Goal: Check status: Check status

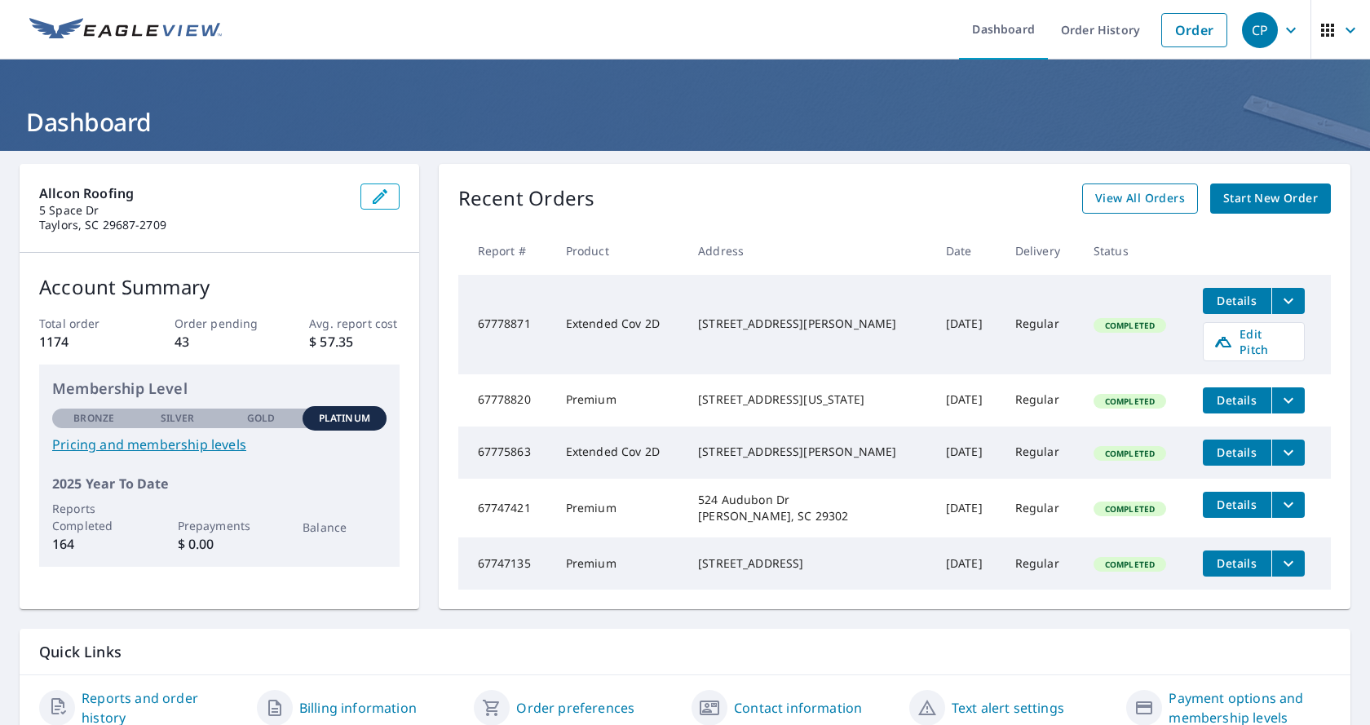
click at [1131, 192] on span "View All Orders" at bounding box center [1140, 198] width 90 height 20
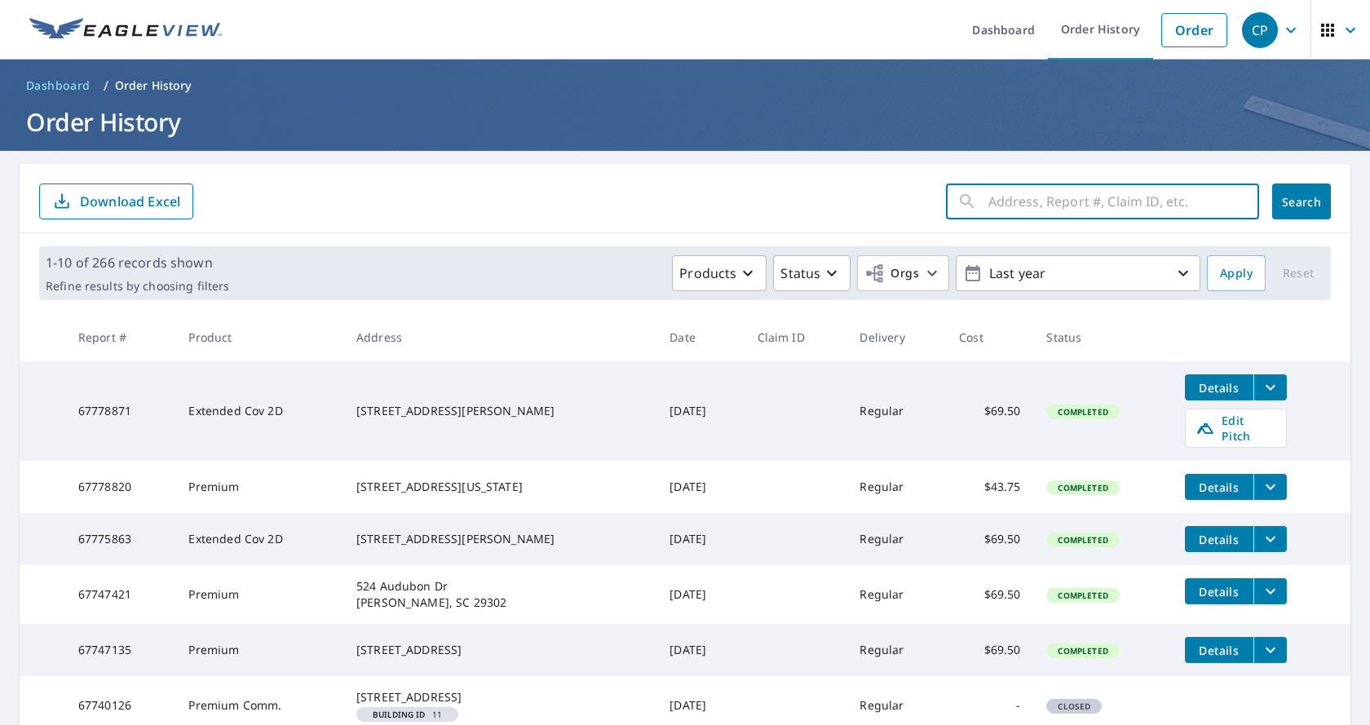
click at [1061, 200] on input "text" at bounding box center [1123, 202] width 271 height 46
type input "252 w"
click button "Search" at bounding box center [1301, 201] width 59 height 36
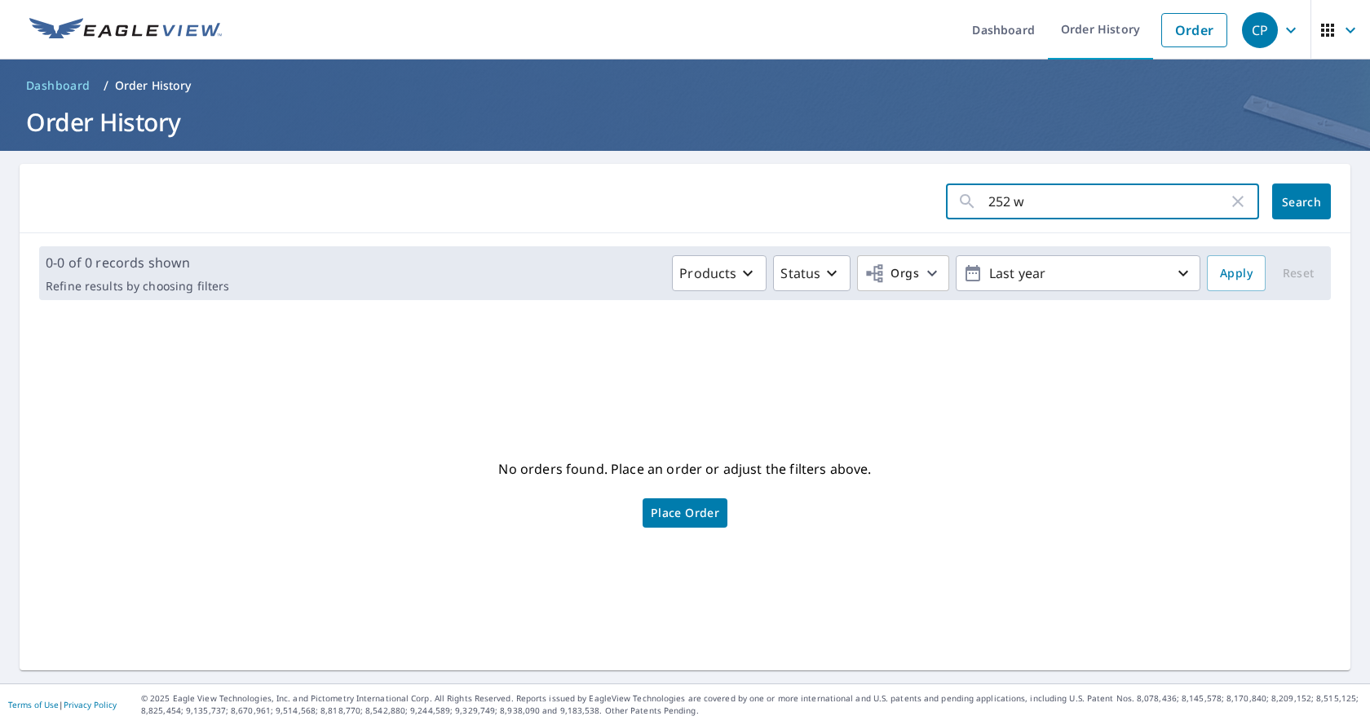
click at [1032, 209] on input "252 w" at bounding box center [1108, 202] width 240 height 46
type input "[STREET_ADDRESS]"
click button "Search" at bounding box center [1301, 201] width 59 height 36
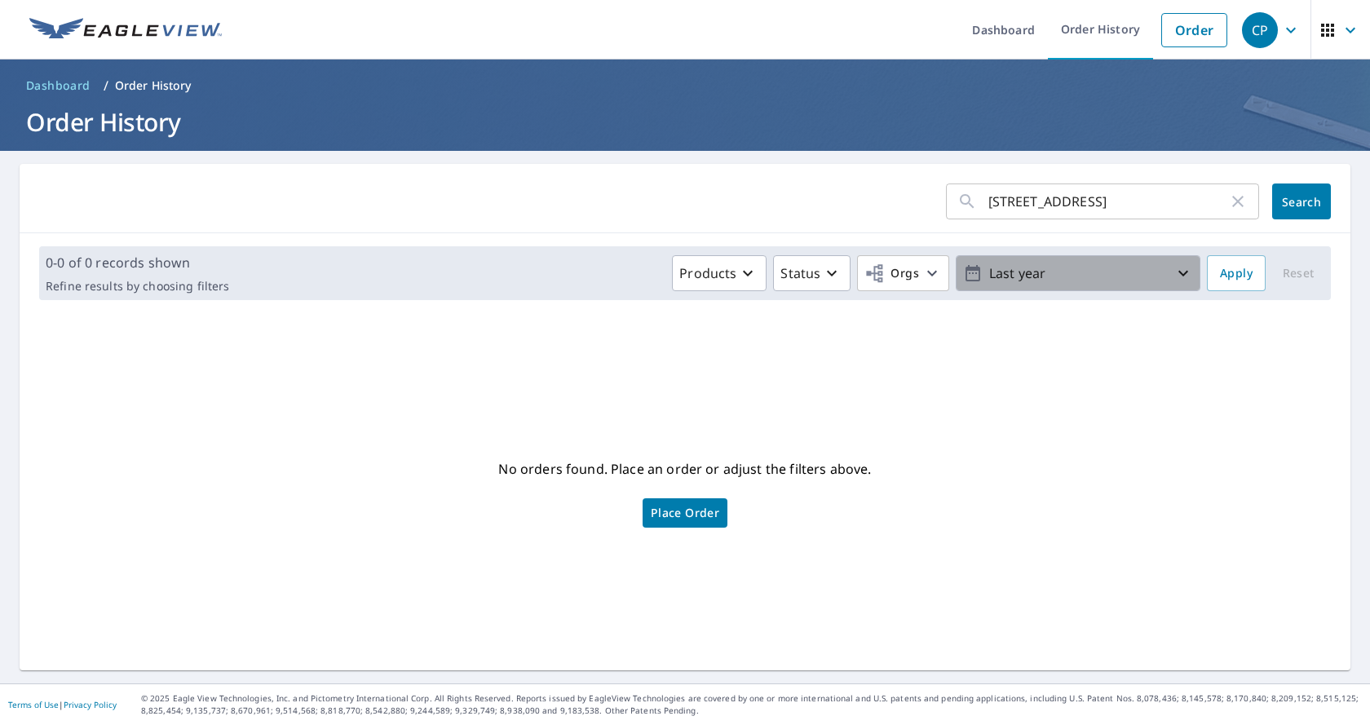
click at [1135, 277] on p "Last year" at bounding box center [1078, 273] width 191 height 29
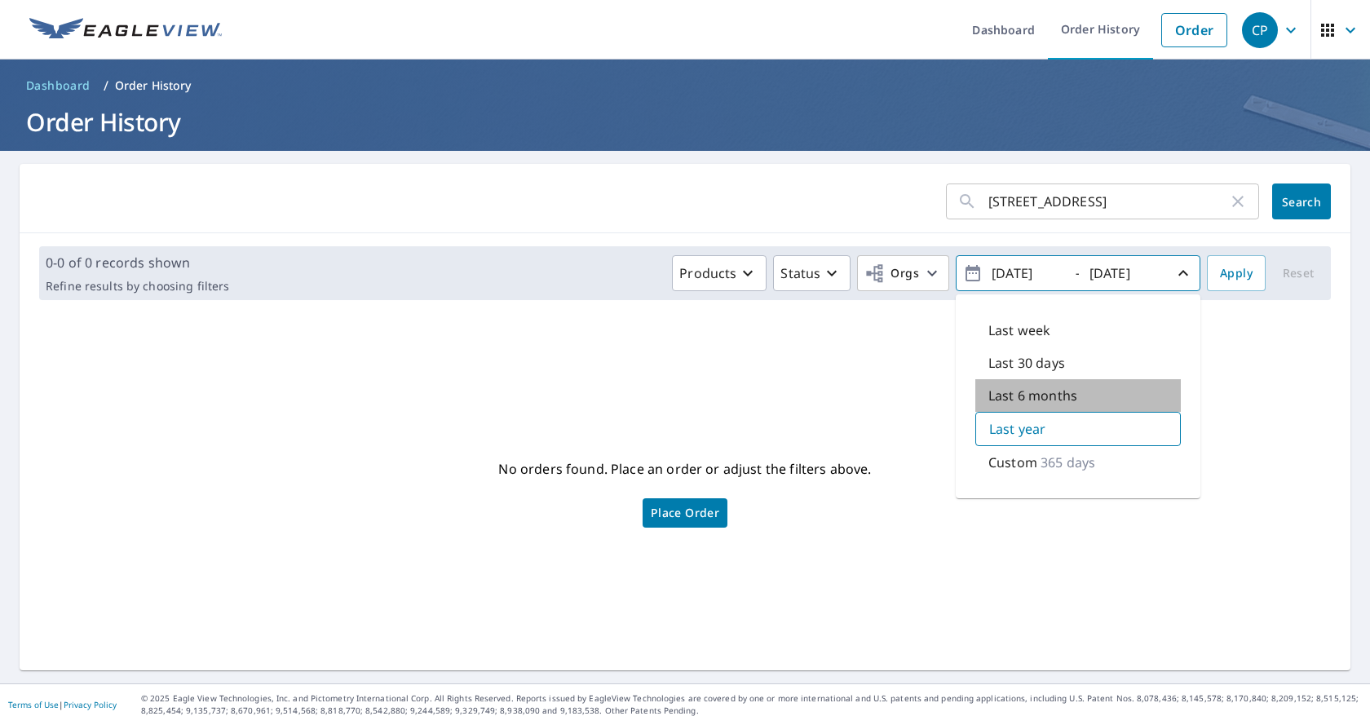
click at [1023, 405] on div "Last 6 months" at bounding box center [1078, 395] width 206 height 33
type input "[DATE]"
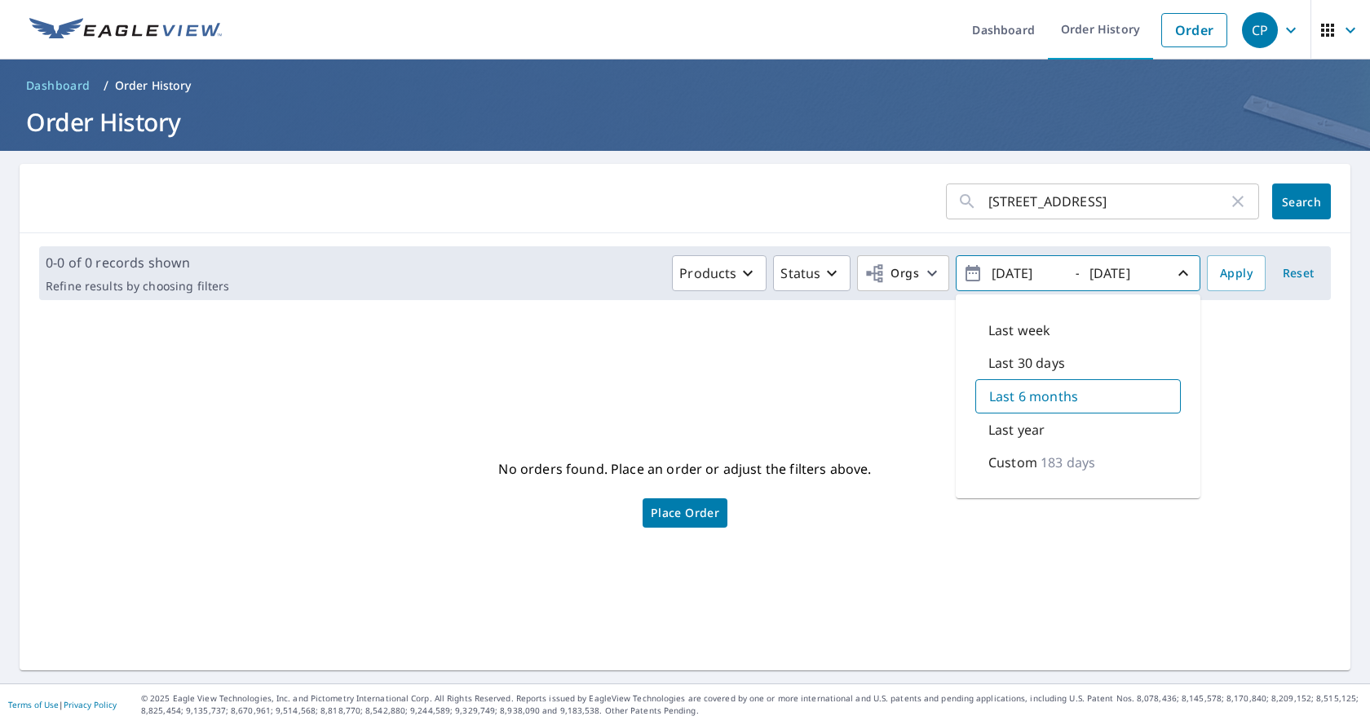
click at [1300, 206] on span "Search" at bounding box center [1301, 201] width 33 height 15
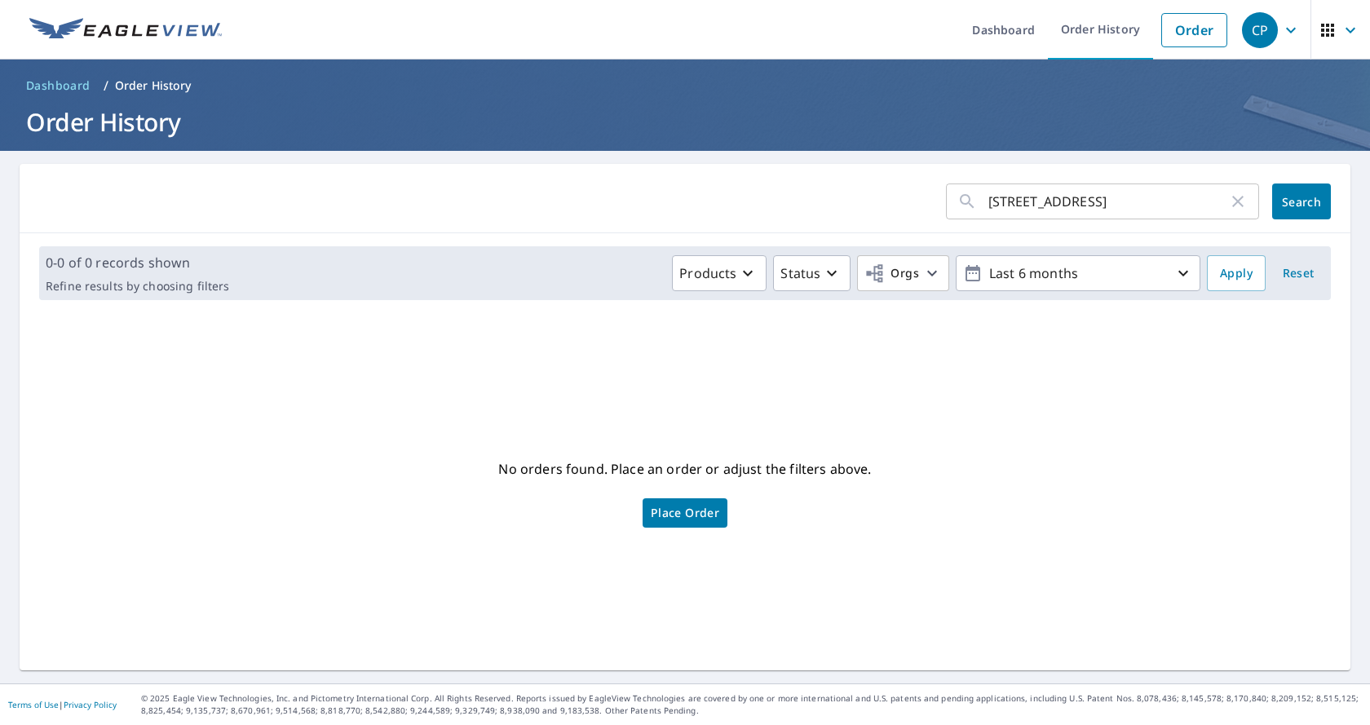
click at [1228, 201] on icon "button" at bounding box center [1238, 202] width 20 height 20
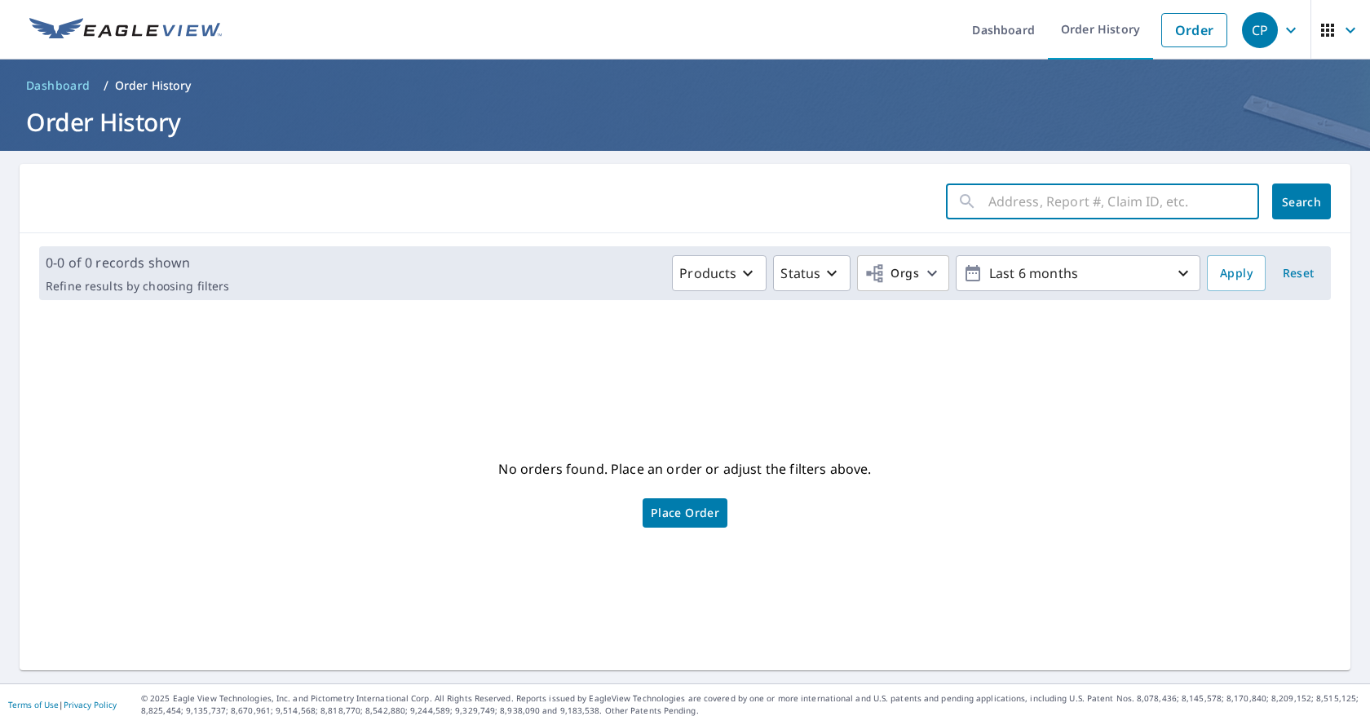
click at [1081, 202] on input "text" at bounding box center [1123, 202] width 271 height 46
type input "252"
click button "Search" at bounding box center [1301, 201] width 59 height 36
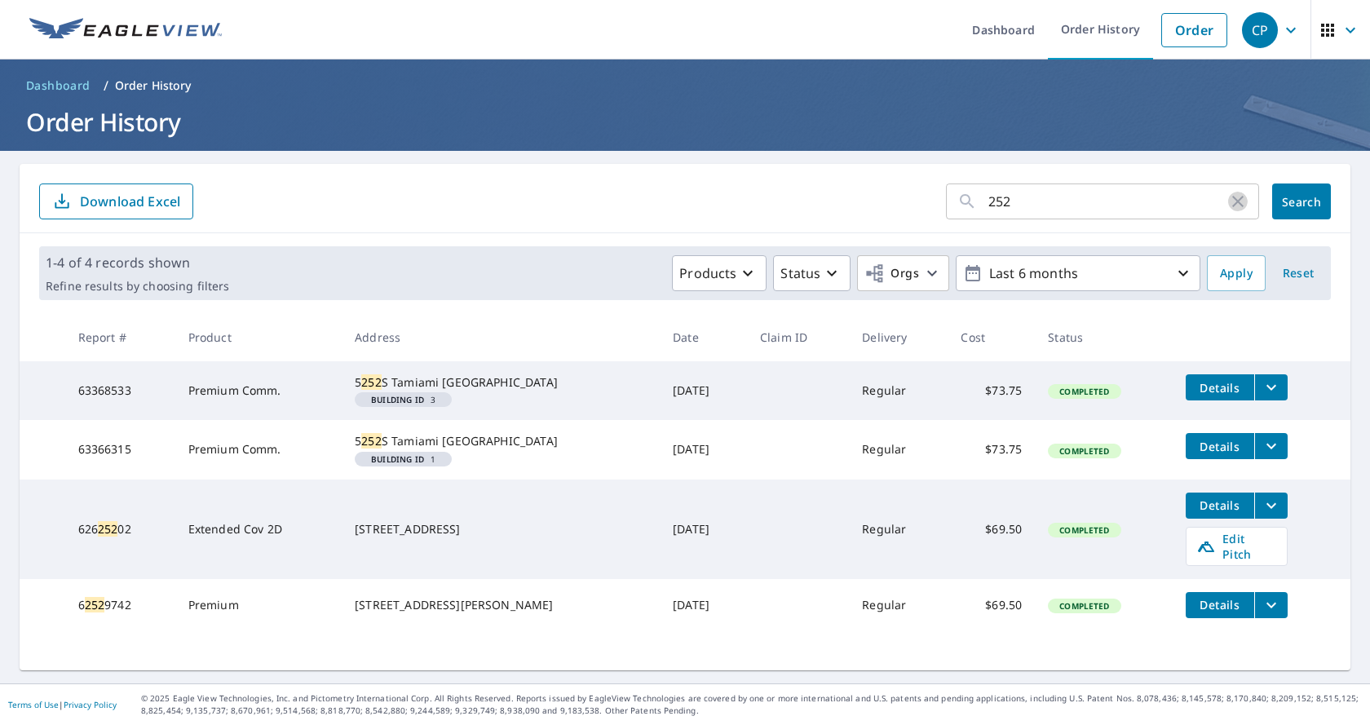
click at [1228, 205] on icon "button" at bounding box center [1238, 202] width 20 height 20
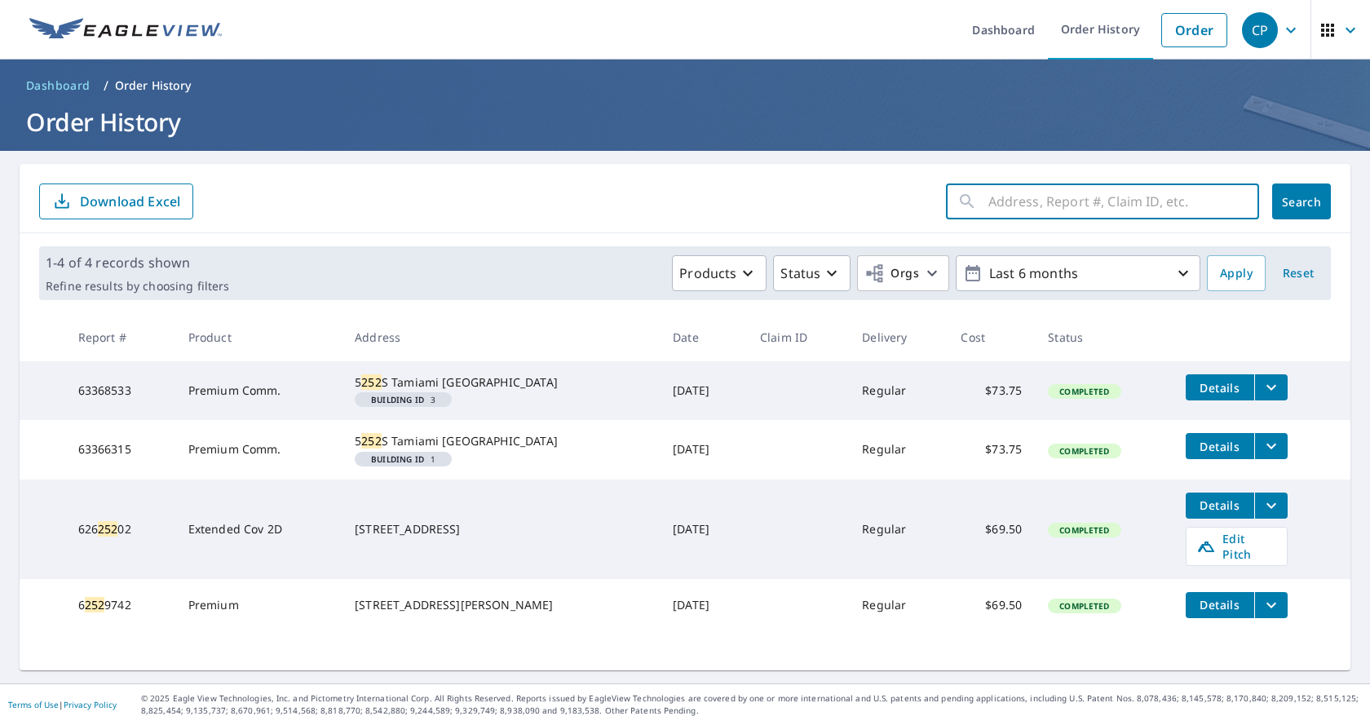
click at [1023, 206] on input "text" at bounding box center [1123, 202] width 271 height 46
type input "667"
click button "Search" at bounding box center [1301, 201] width 59 height 36
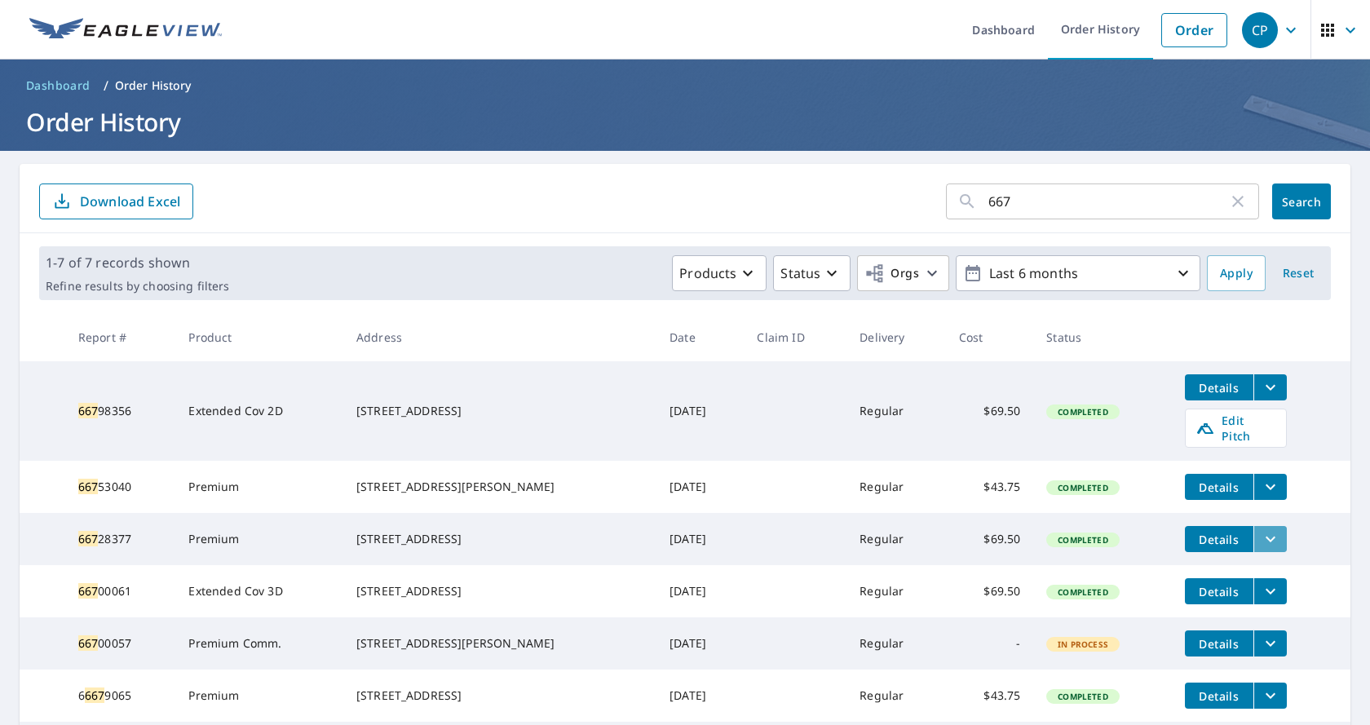
click at [1261, 537] on icon "filesDropdownBtn-66728377" at bounding box center [1271, 539] width 20 height 20
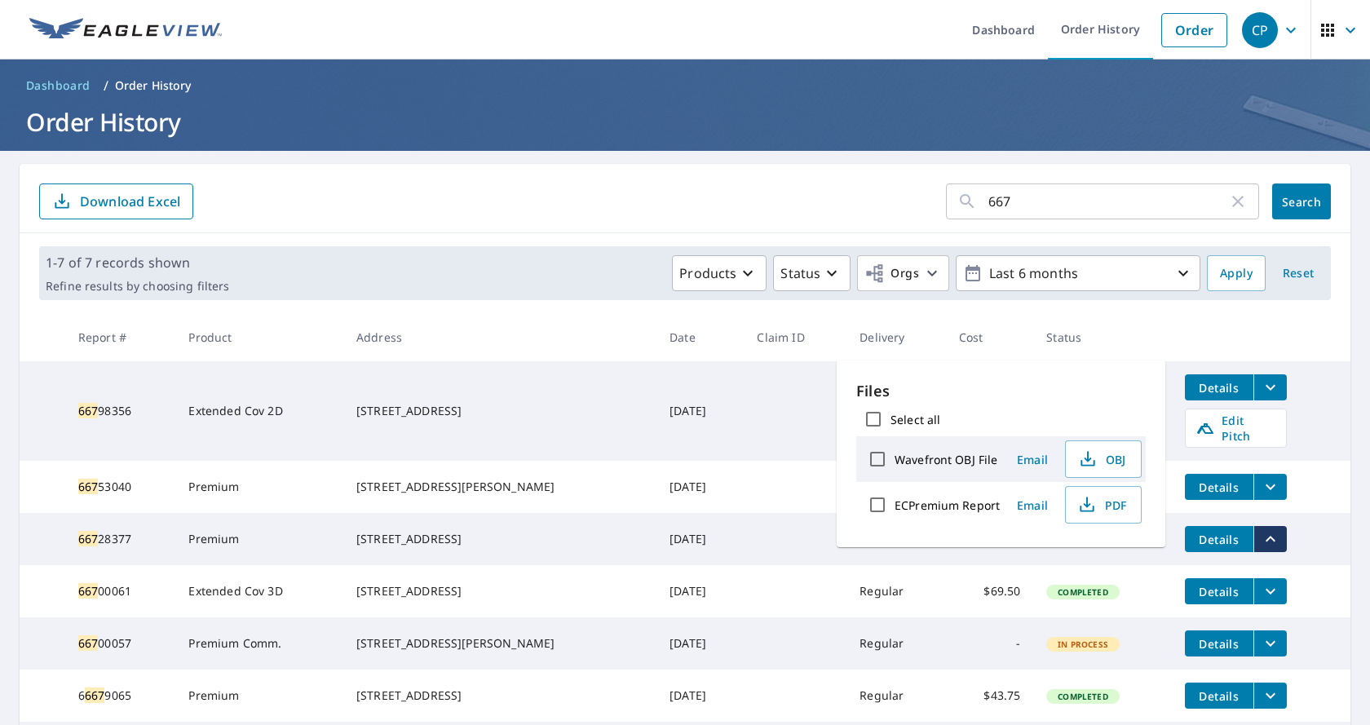
click at [100, 542] on td "667 28377" at bounding box center [120, 539] width 111 height 52
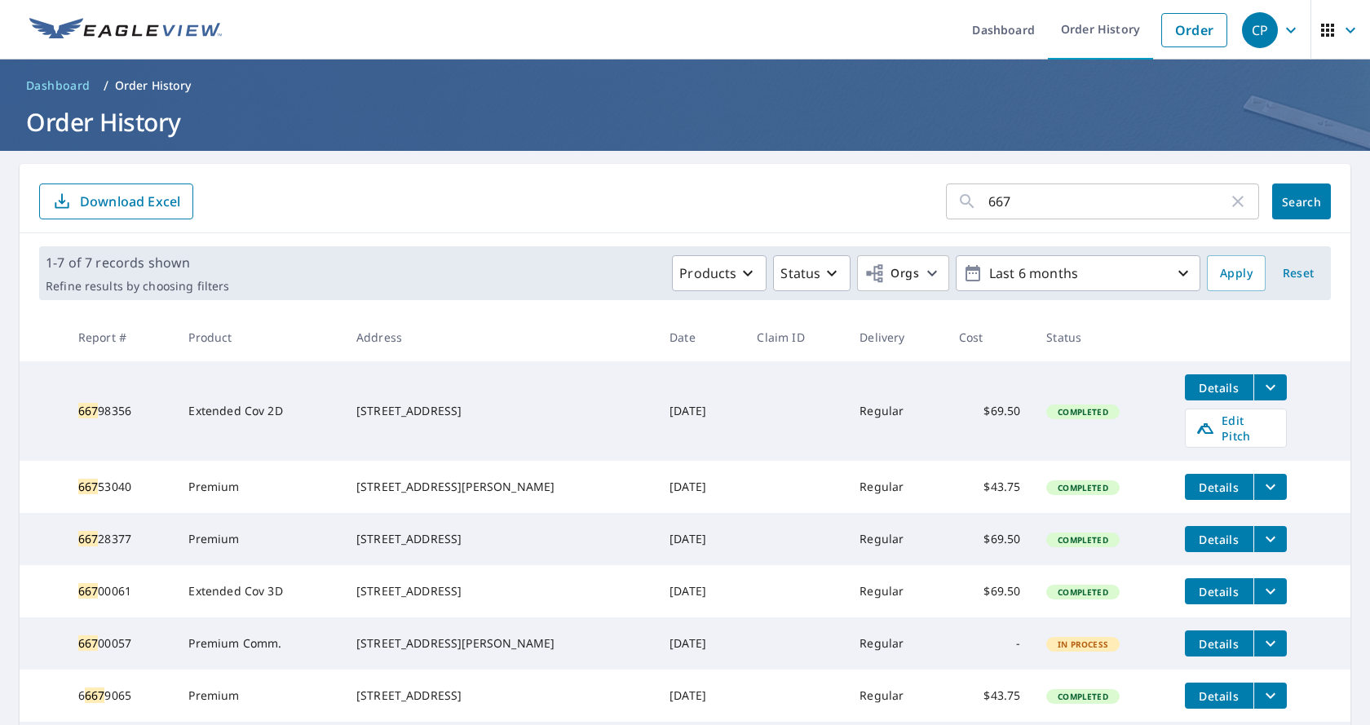
click at [1261, 540] on icon "filesDropdownBtn-66728377" at bounding box center [1271, 539] width 20 height 20
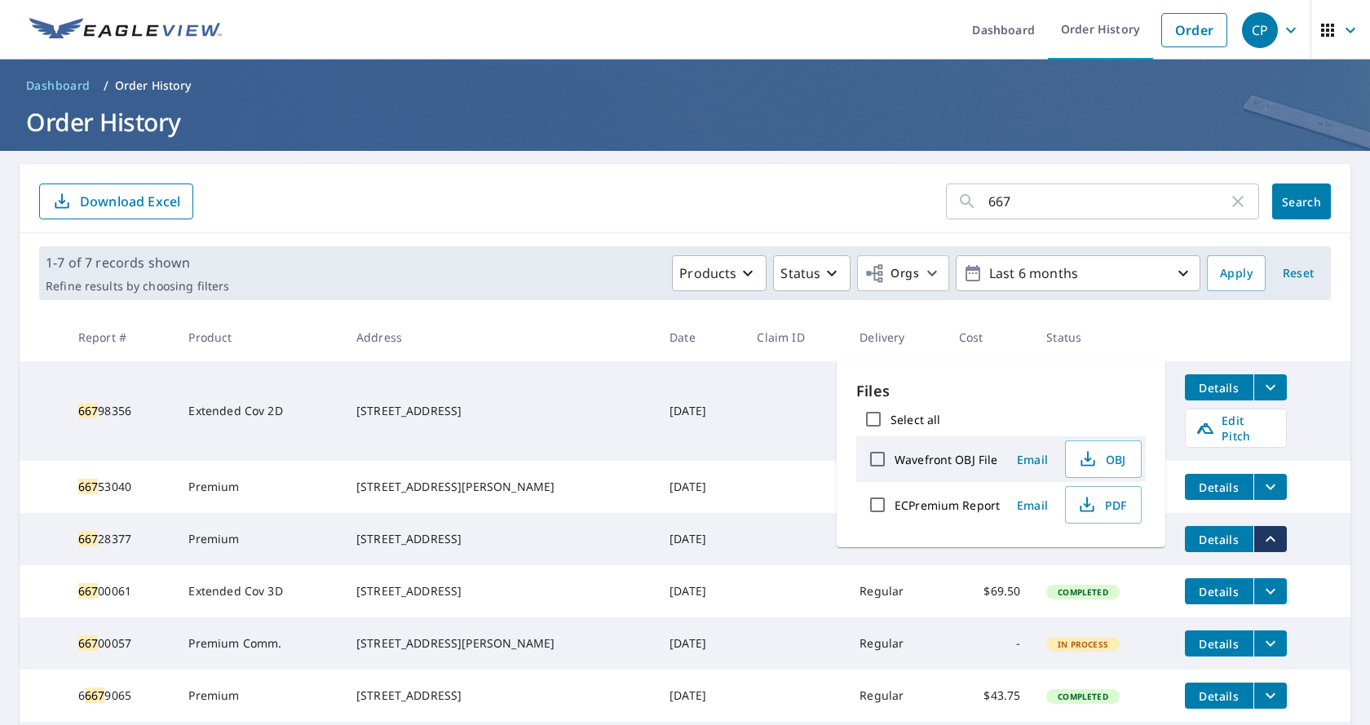
click at [1189, 543] on button "Details" at bounding box center [1219, 539] width 69 height 26
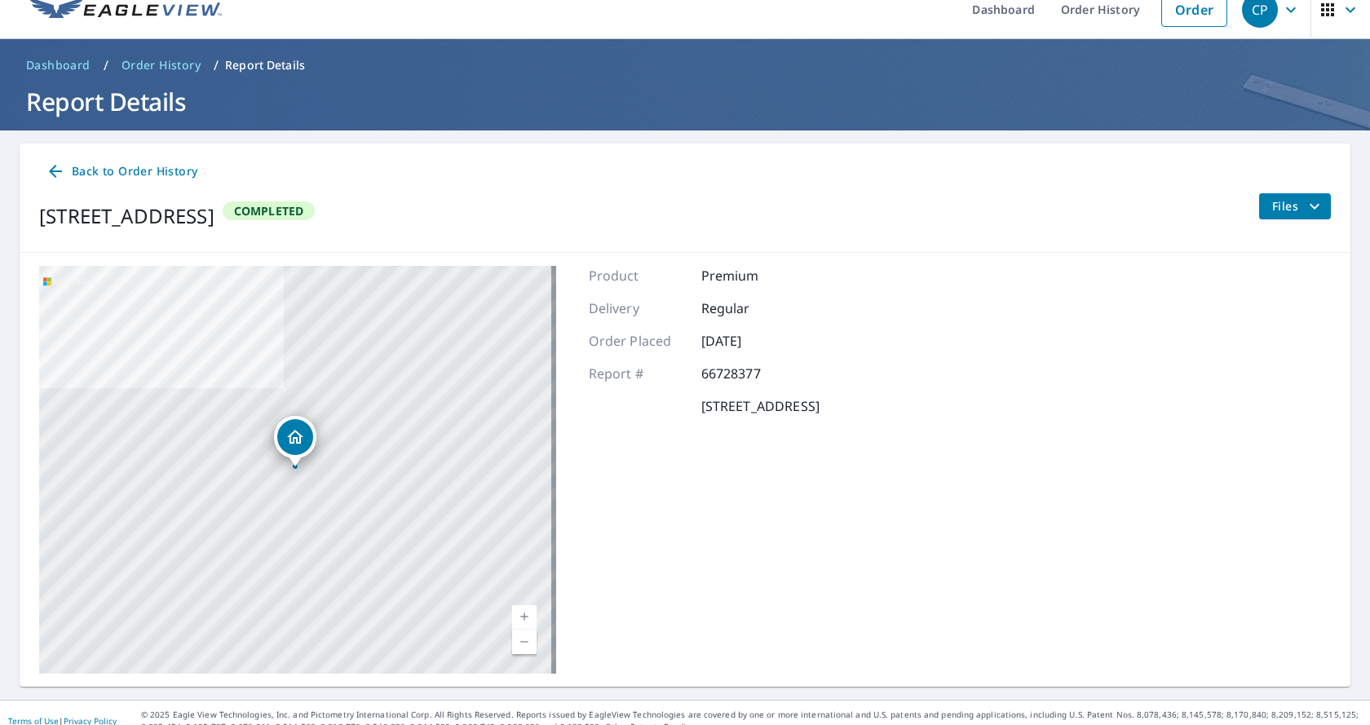
scroll to position [37, 0]
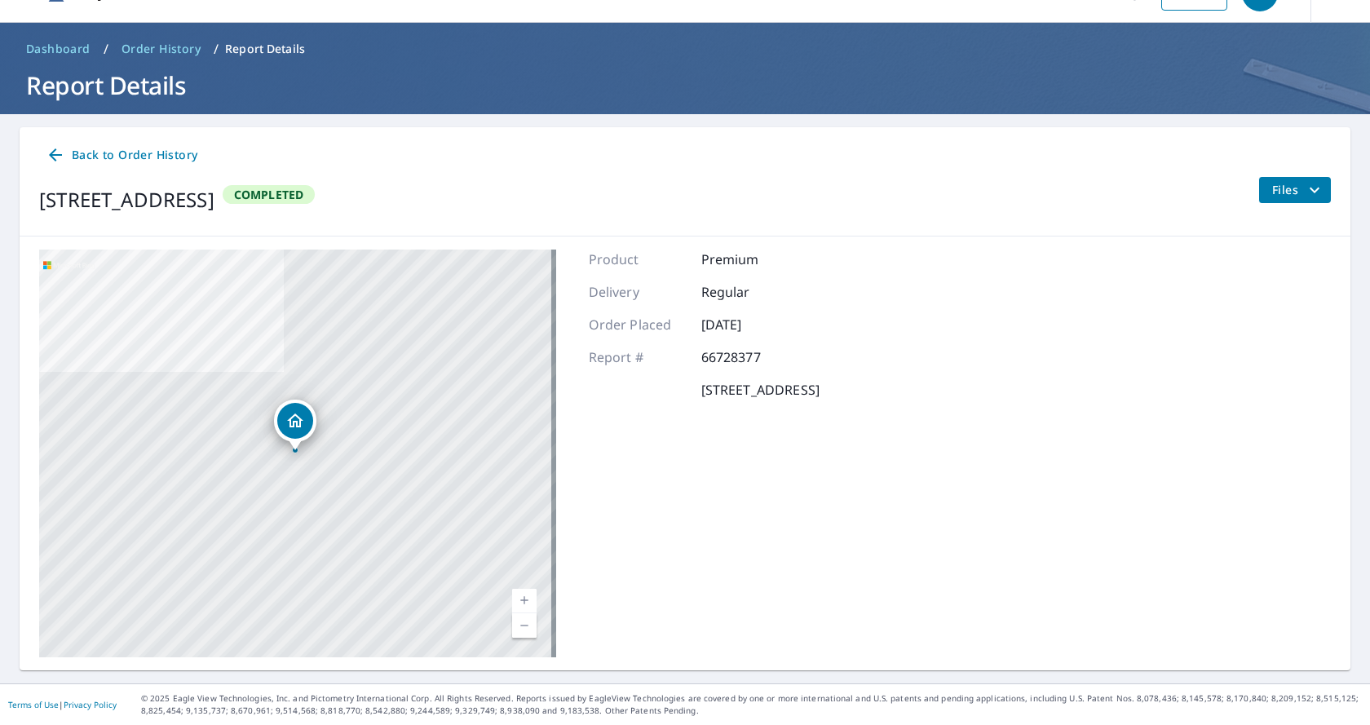
click at [251, 48] on p "Report Details" at bounding box center [265, 49] width 80 height 16
click at [1305, 188] on icon "filesDropdownBtn-66728377" at bounding box center [1315, 190] width 20 height 20
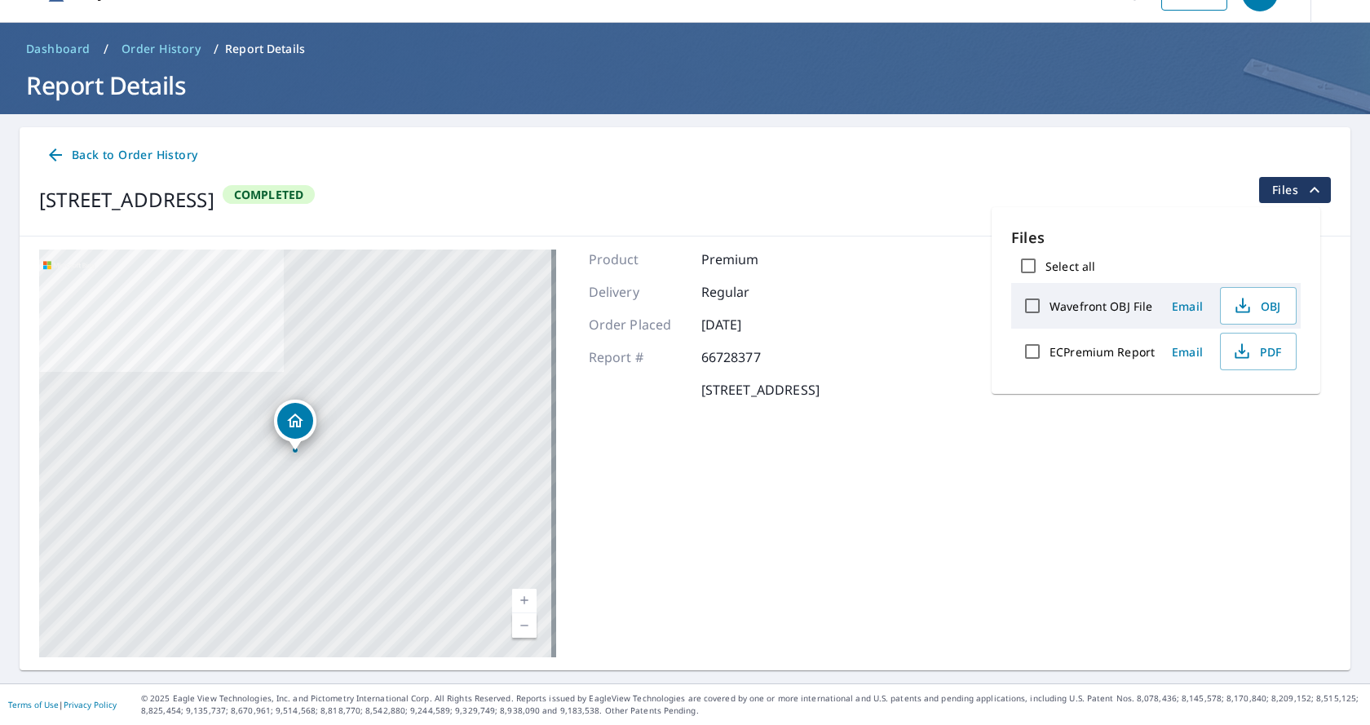
click at [820, 488] on div "Product Premium Delivery Regular Order Placed [DATE] Report # 66728377 [STREET_…" at bounding box center [704, 454] width 231 height 408
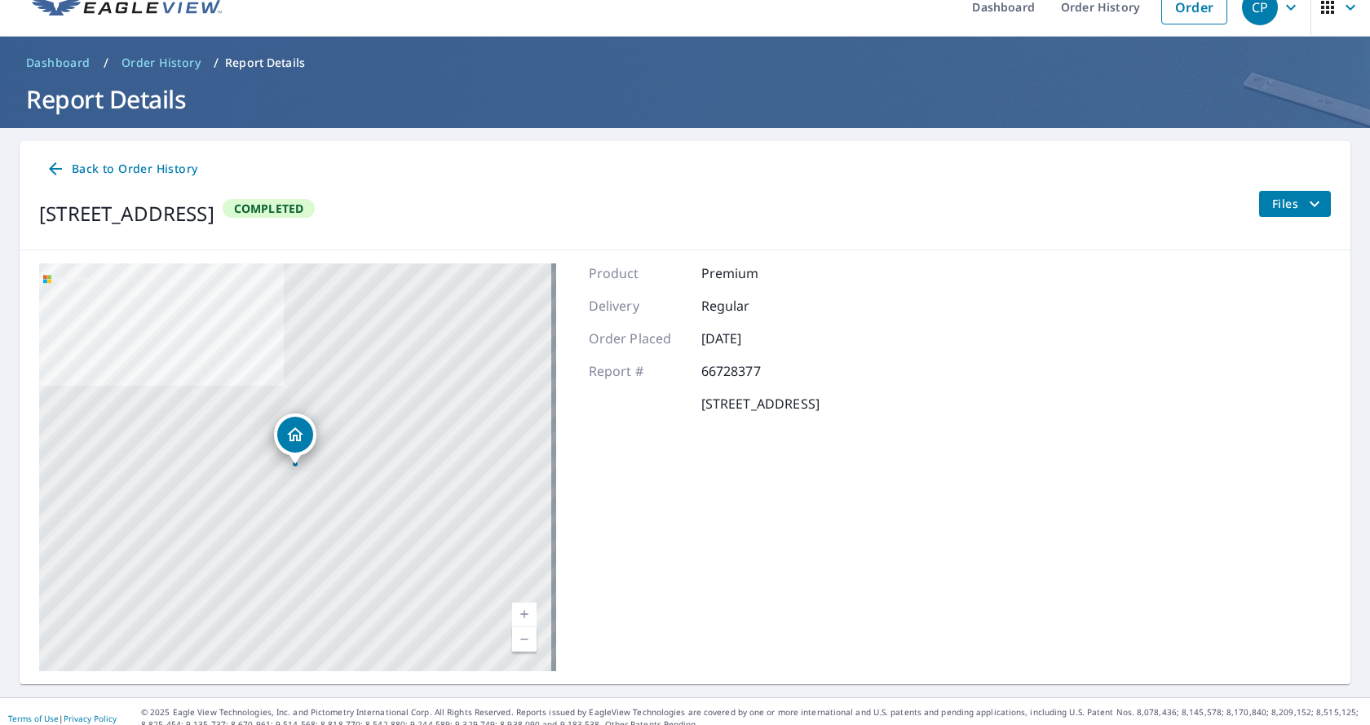
scroll to position [0, 0]
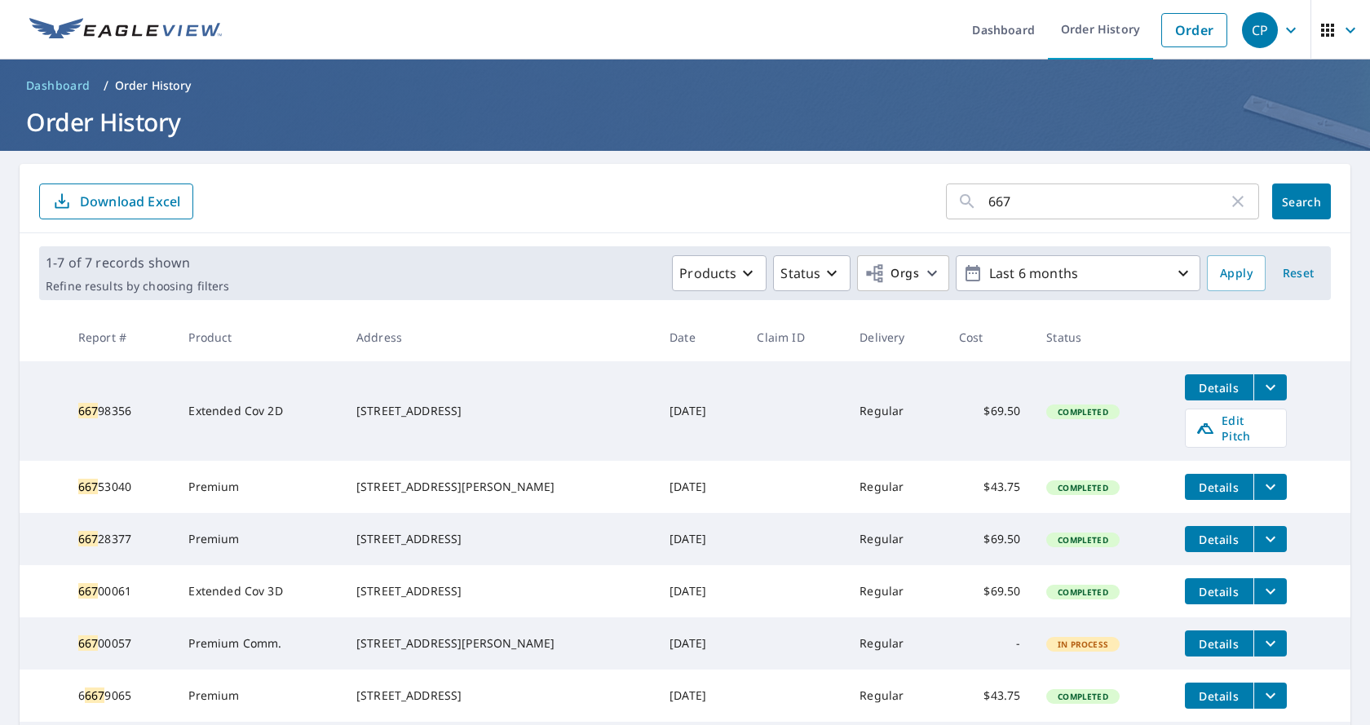
click at [133, 542] on td "667 28377" at bounding box center [120, 539] width 111 height 52
click at [132, 542] on td "667 28377" at bounding box center [120, 539] width 111 height 52
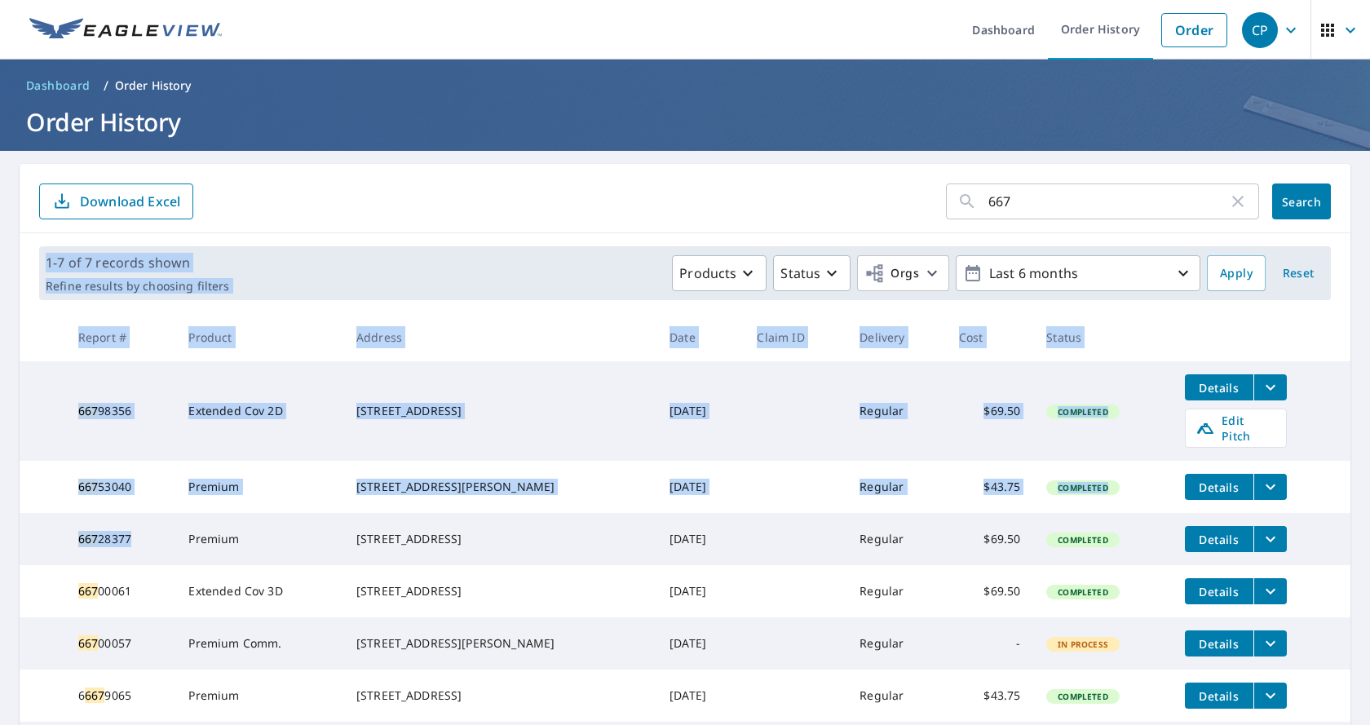
drag, startPoint x: 138, startPoint y: 537, endPoint x: 2, endPoint y: 533, distance: 135.4
click at [2, 533] on main "667 ​ Search Download Excel 1-7 of 7 records shown Refine results by choosing f…" at bounding box center [685, 469] width 1370 height 636
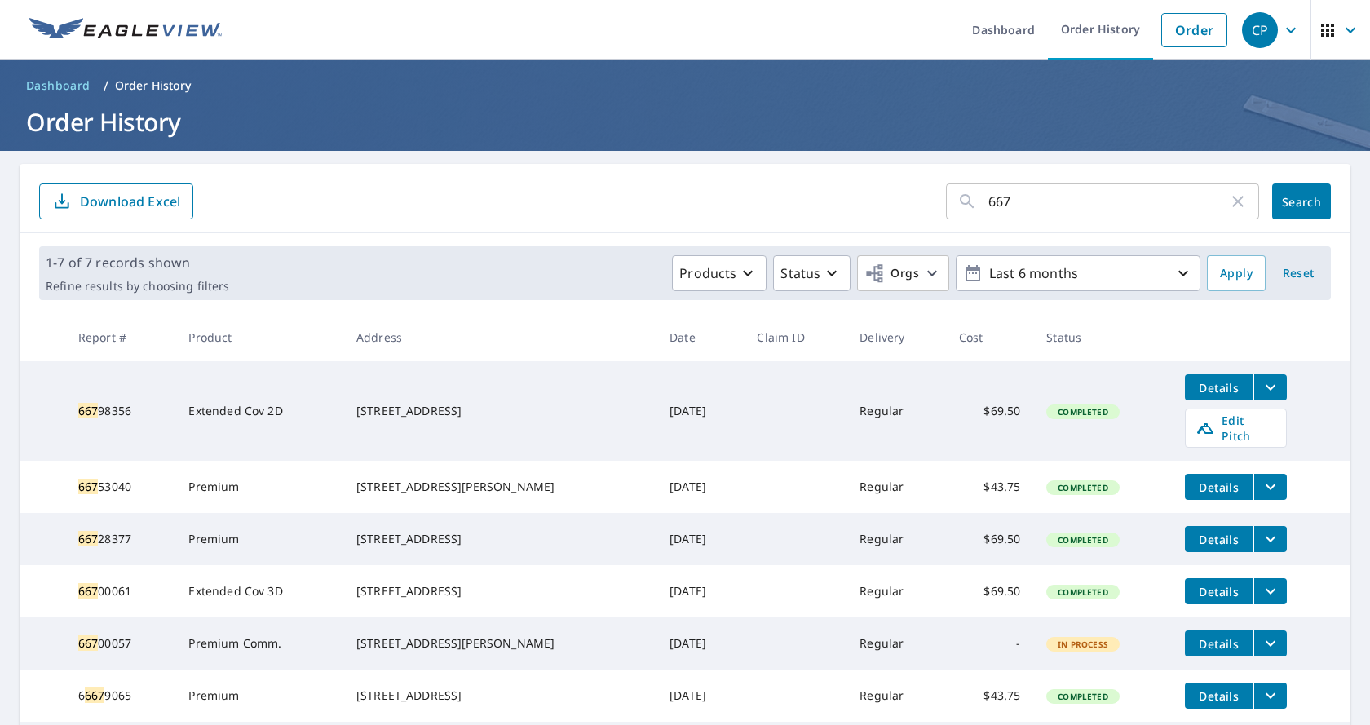
click at [343, 547] on td "Premium" at bounding box center [258, 539] width 167 height 52
drag, startPoint x: 139, startPoint y: 533, endPoint x: 38, endPoint y: 527, distance: 101.3
click at [38, 527] on tr "667 28377 Premium [STREET_ADDRESS] [DATE] Regular $69.50 Completed Details" at bounding box center [685, 539] width 1331 height 52
copy tr "667 28377"
click at [1152, 210] on input "667" at bounding box center [1108, 202] width 240 height 46
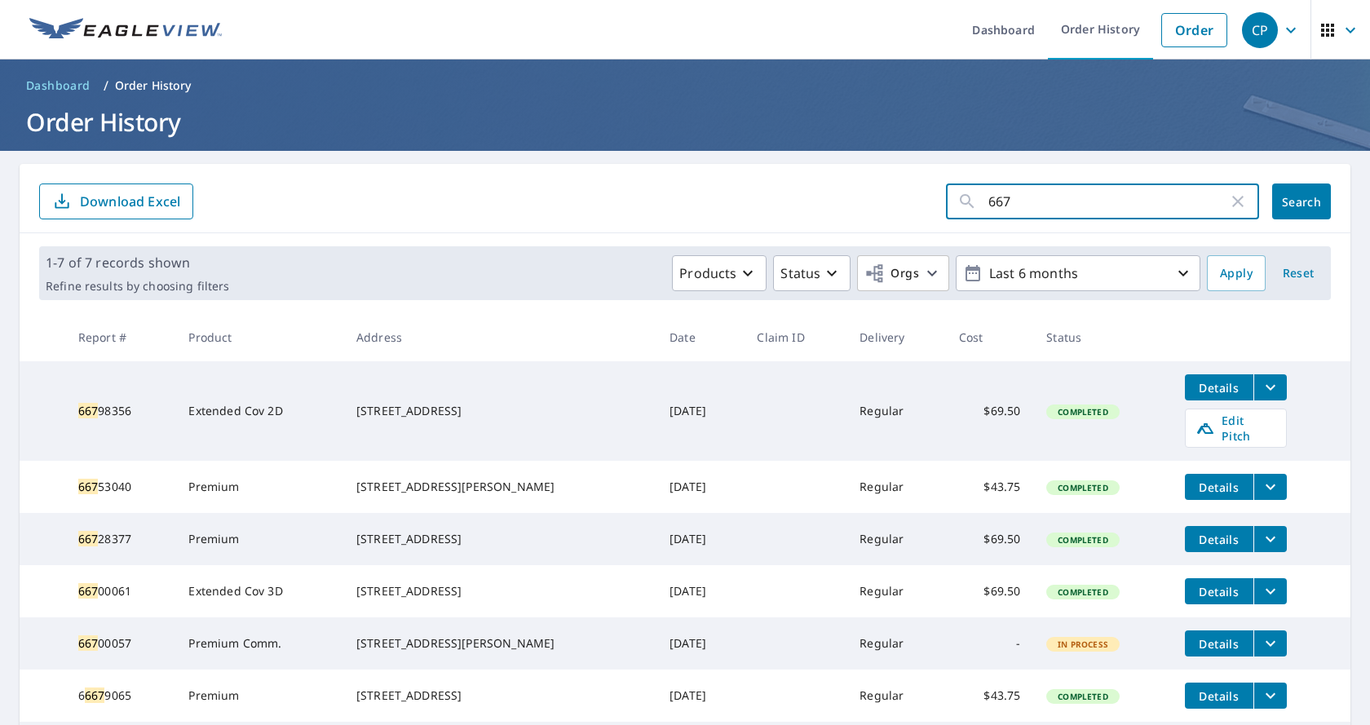
click at [1231, 210] on icon "button" at bounding box center [1238, 202] width 20 height 20
paste input "66728377"
type input "66728377"
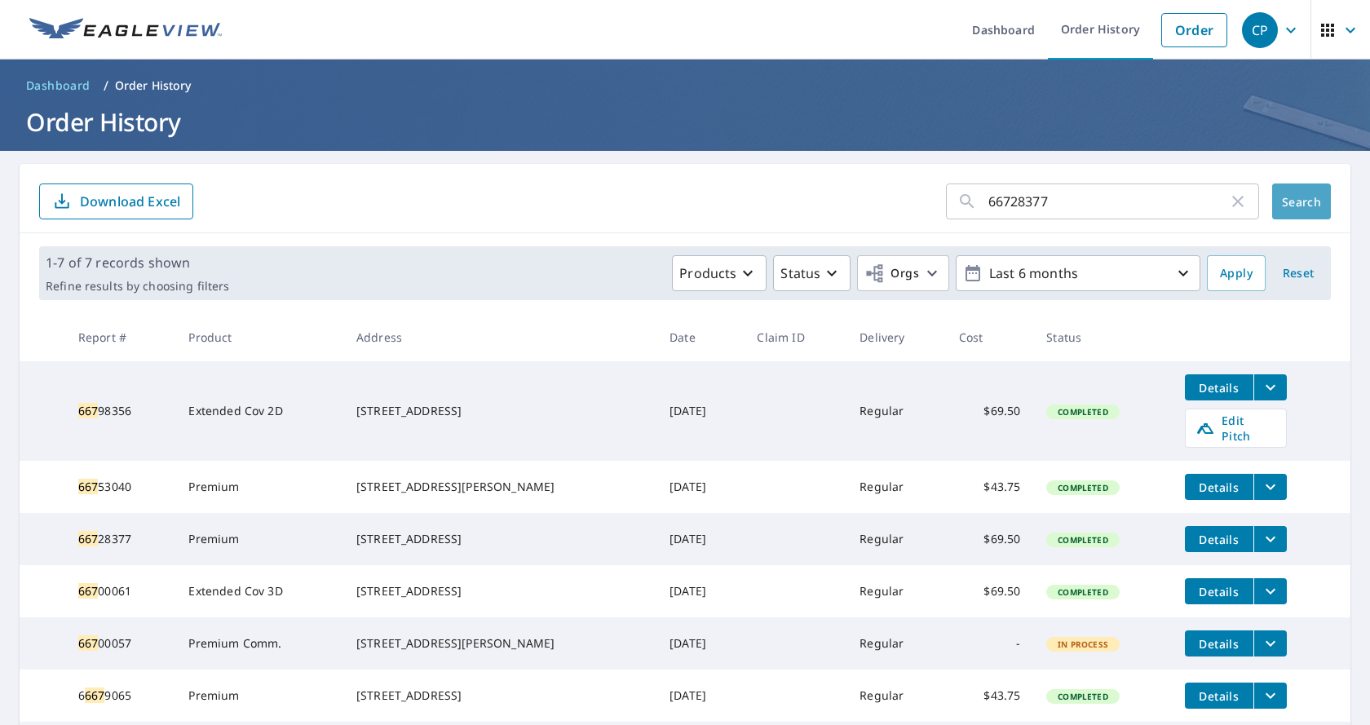
click at [1272, 212] on button "Search" at bounding box center [1301, 201] width 59 height 36
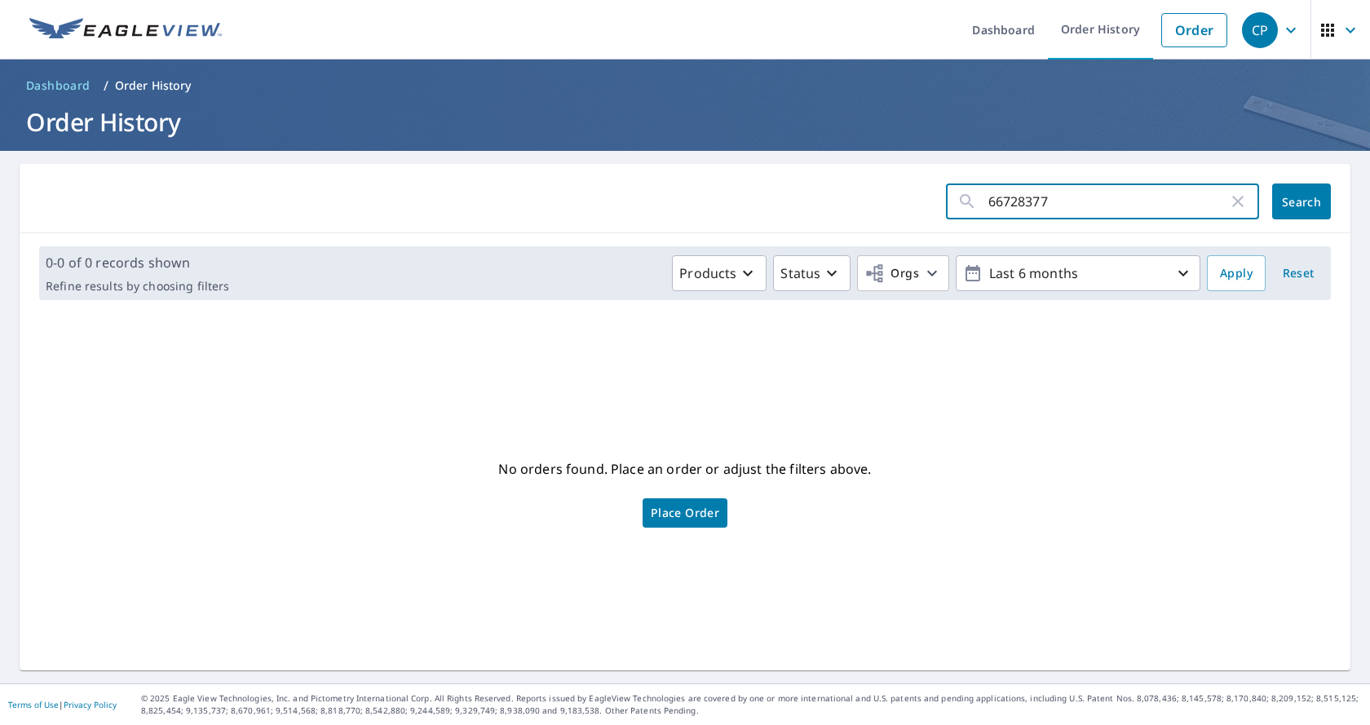
drag, startPoint x: 1081, startPoint y: 201, endPoint x: 946, endPoint y: 208, distance: 134.7
click at [922, 207] on form "66728377 ​ Search" at bounding box center [685, 201] width 1292 height 36
